Goal: Navigation & Orientation: Find specific page/section

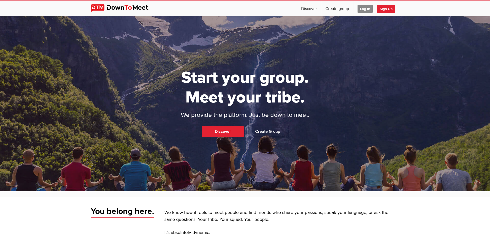
click at [362, 9] on span "Log In" at bounding box center [364, 9] width 15 height 8
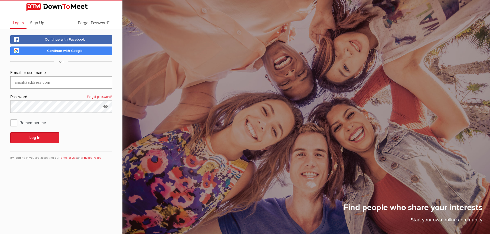
click at [58, 80] on input "text" at bounding box center [61, 82] width 102 height 12
type input "[EMAIL_ADDRESS][DOMAIN_NAME]"
click at [10, 132] on button "Log In" at bounding box center [34, 137] width 49 height 11
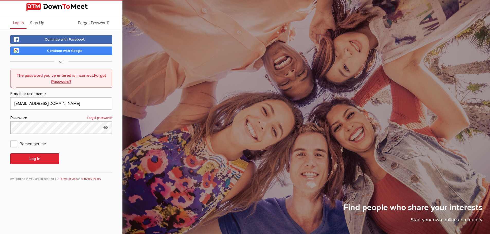
click at [6, 128] on div "Continue with Facebook Continue with Google OR The password you’ve entered is i…" at bounding box center [61, 111] width 122 height 165
click at [25, 160] on button "Log In" at bounding box center [34, 158] width 49 height 11
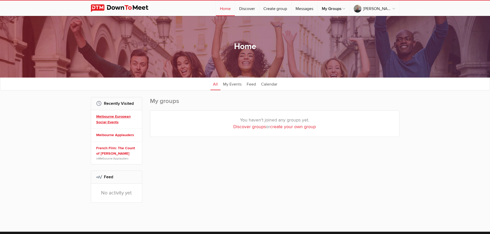
click at [103, 122] on link "Melbourne European Social Events" at bounding box center [117, 119] width 42 height 11
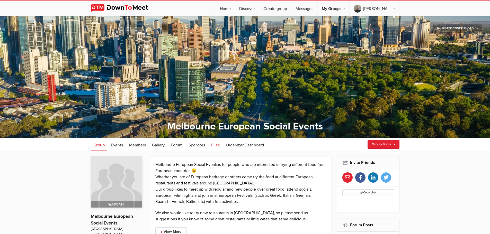
click at [216, 142] on link "Files" at bounding box center [215, 144] width 14 height 13
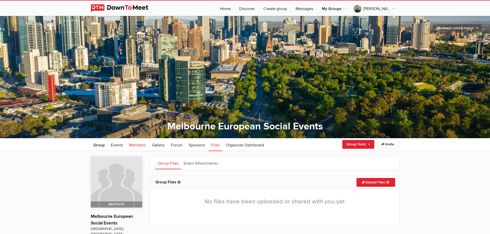
click at [134, 146] on span "Members" at bounding box center [137, 145] width 17 height 5
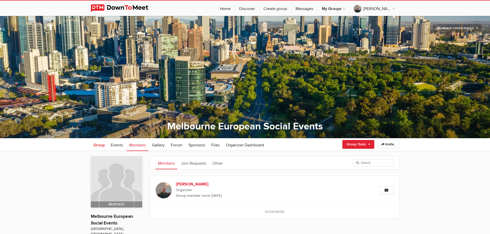
click at [102, 147] on span "Group" at bounding box center [98, 145] width 11 height 5
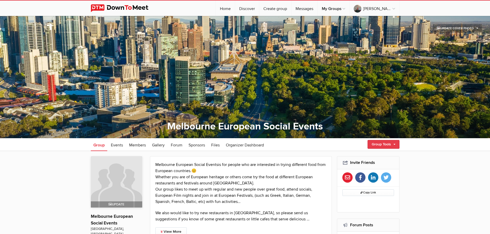
click at [382, 143] on link "Group Tools" at bounding box center [383, 144] width 32 height 9
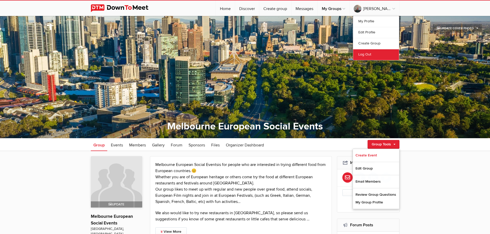
click at [368, 56] on link "Log Out" at bounding box center [376, 54] width 46 height 11
